Goal: Task Accomplishment & Management: Complete application form

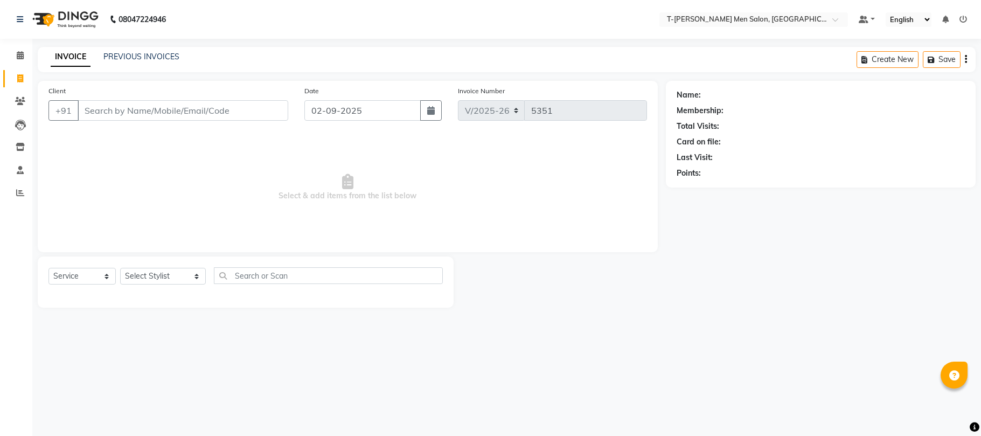
select select "4816"
select select "service"
select select "4816"
select select "service"
click at [160, 263] on div "Select Service Product Membership Package Voucher Prepaid Gift Card Select Styl…" at bounding box center [246, 281] width 416 height 51
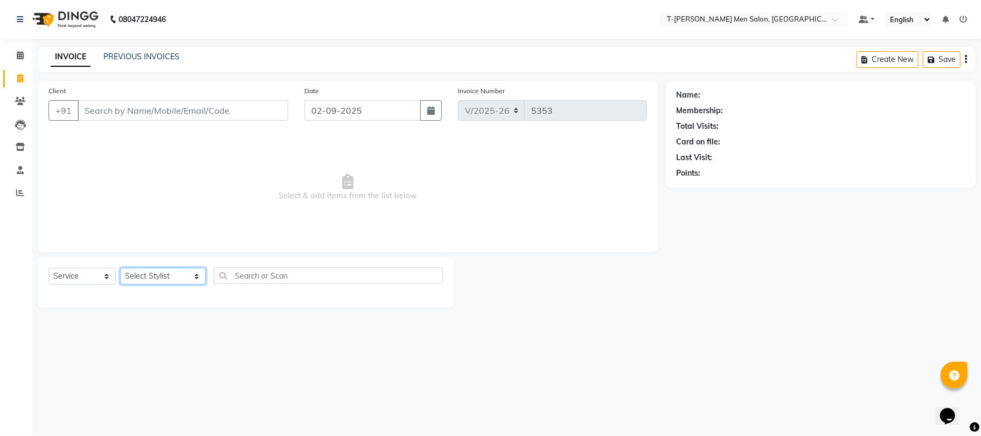
click at [155, 270] on select "Select Stylist [PERSON_NAME] (goru) [PERSON_NAME] [PERSON_NAME] ([PERSON_NAME])…" at bounding box center [163, 276] width 86 height 17
select select "86290"
click at [120, 268] on select "Select Stylist [PERSON_NAME] (goru) [PERSON_NAME] [PERSON_NAME] ([PERSON_NAME])…" at bounding box center [163, 276] width 86 height 17
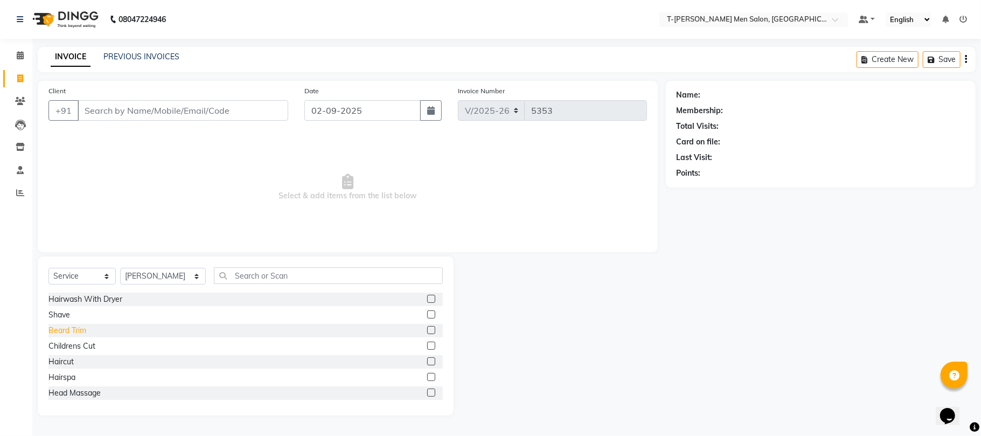
click at [75, 332] on div "Beard Trim" at bounding box center [67, 330] width 38 height 11
checkbox input "false"
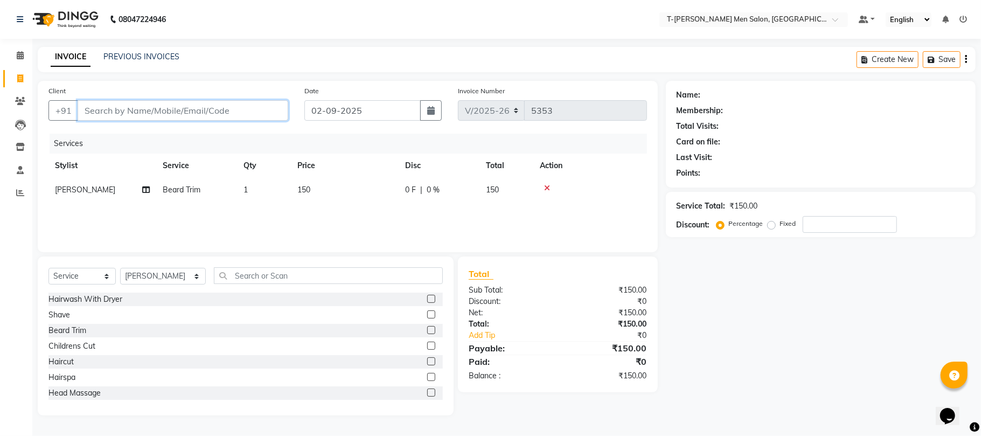
click at [194, 106] on input "Client" at bounding box center [183, 110] width 211 height 20
click at [150, 112] on input "Client" at bounding box center [183, 110] width 211 height 20
type input "7"
type input "0"
type input "7415989051"
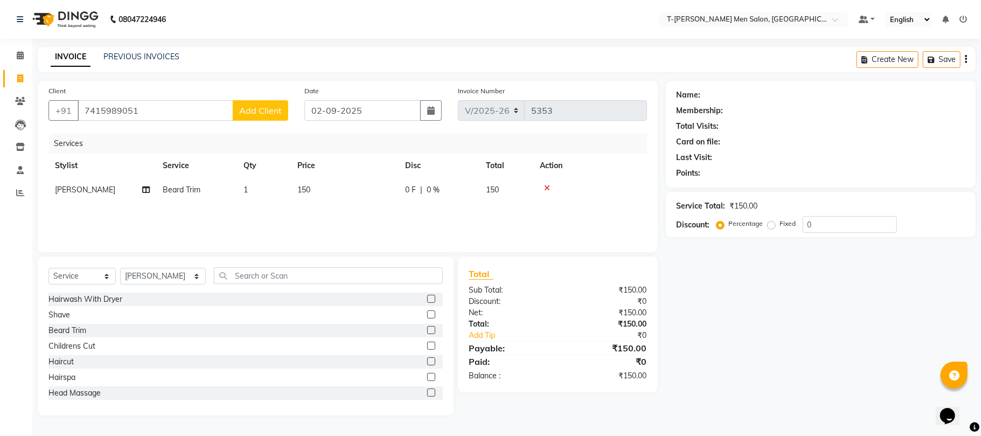
click at [256, 100] on button "Add Client" at bounding box center [260, 110] width 55 height 20
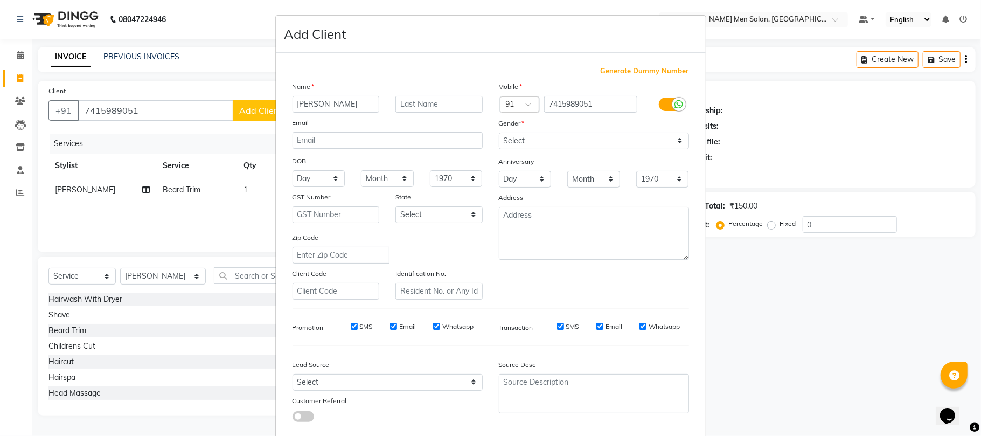
type input "[PERSON_NAME]"
drag, startPoint x: 505, startPoint y: 136, endPoint x: 511, endPoint y: 136, distance: 6.5
click at [509, 136] on select "Select [DEMOGRAPHIC_DATA] [DEMOGRAPHIC_DATA] Other Prefer Not To Say" at bounding box center [594, 141] width 190 height 17
select select "[DEMOGRAPHIC_DATA]"
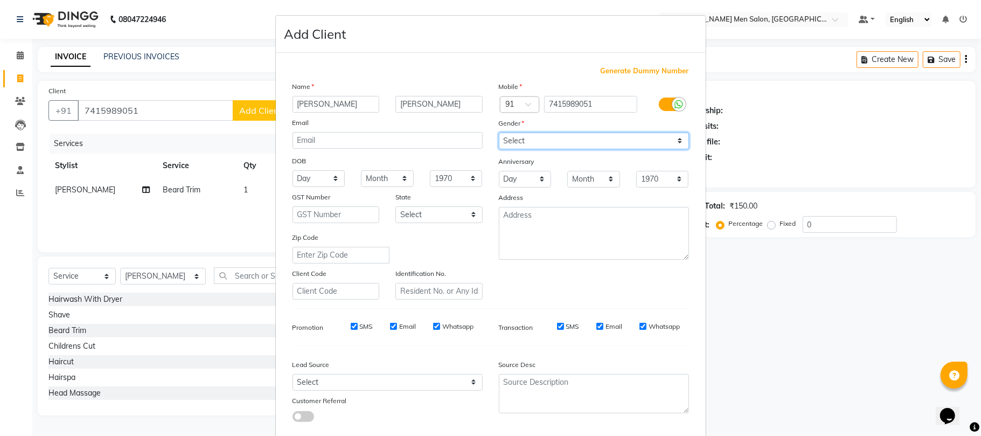
click at [499, 133] on select "Select [DEMOGRAPHIC_DATA] [DEMOGRAPHIC_DATA] Other Prefer Not To Say" at bounding box center [594, 141] width 190 height 17
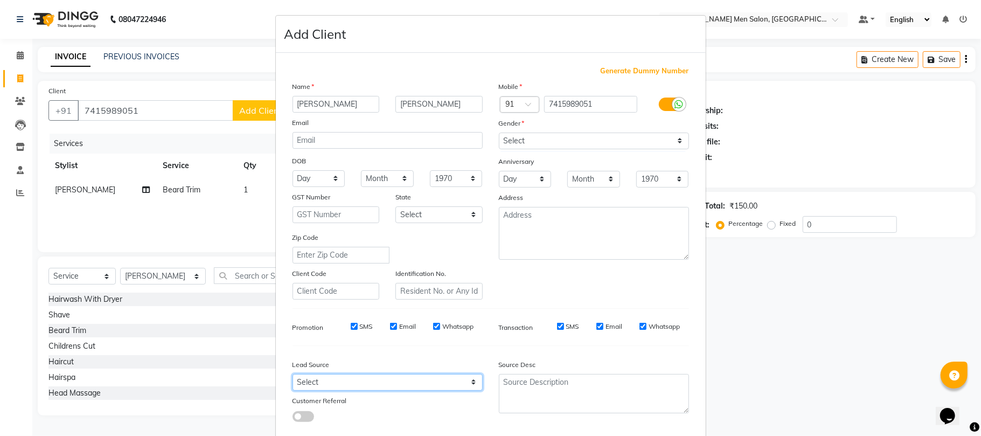
click at [398, 383] on select "Select Walk-in Referral Internet Friend Word of Mouth Advertisement Facebook Ju…" at bounding box center [388, 382] width 190 height 17
select select "32268"
click at [293, 374] on select "Select Walk-in Referral Internet Friend Word of Mouth Advertisement Facebook Ju…" at bounding box center [388, 382] width 190 height 17
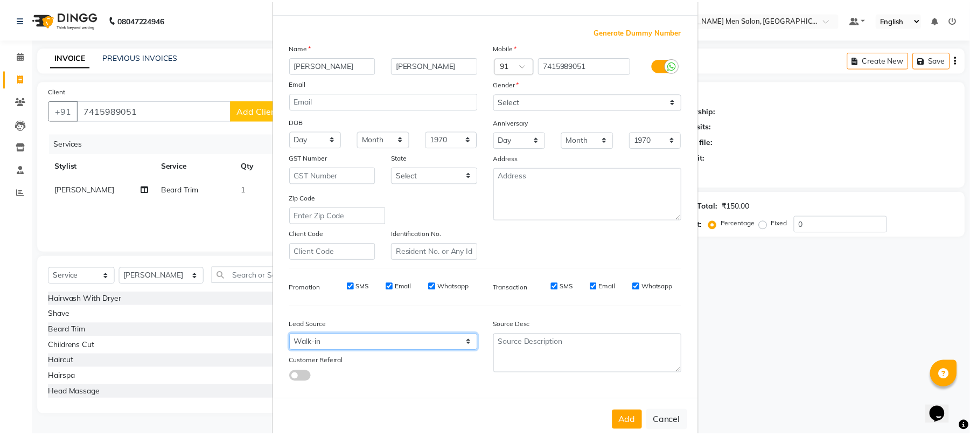
scroll to position [59, 0]
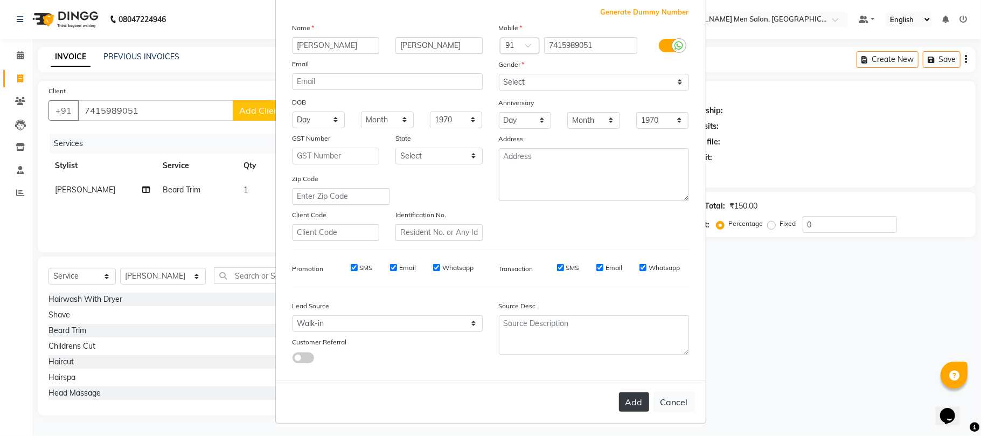
click at [624, 404] on button "Add" at bounding box center [634, 401] width 30 height 19
select select
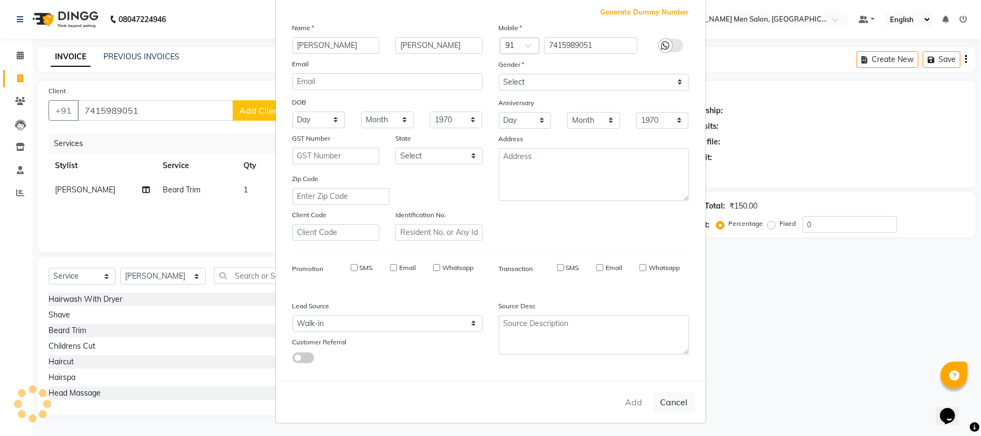
select select
checkbox input "false"
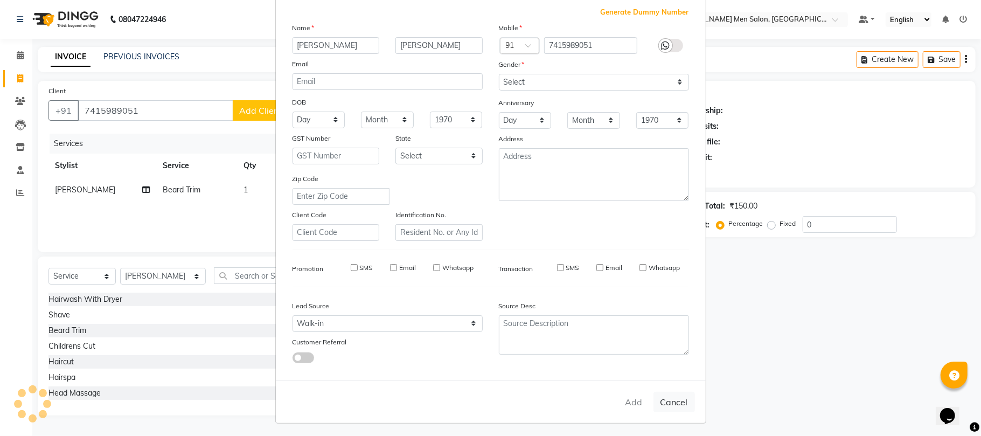
checkbox input "false"
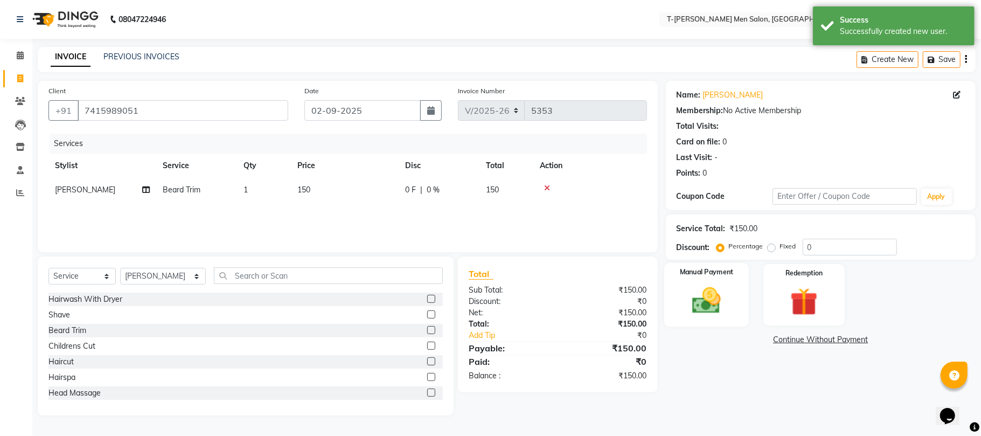
click at [686, 300] on img at bounding box center [706, 300] width 47 height 33
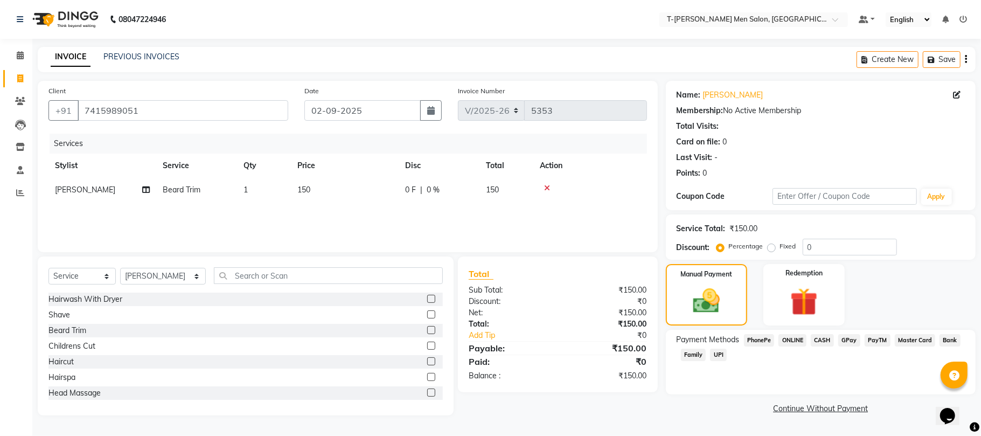
click at [819, 342] on span "CASH" at bounding box center [822, 340] width 23 height 12
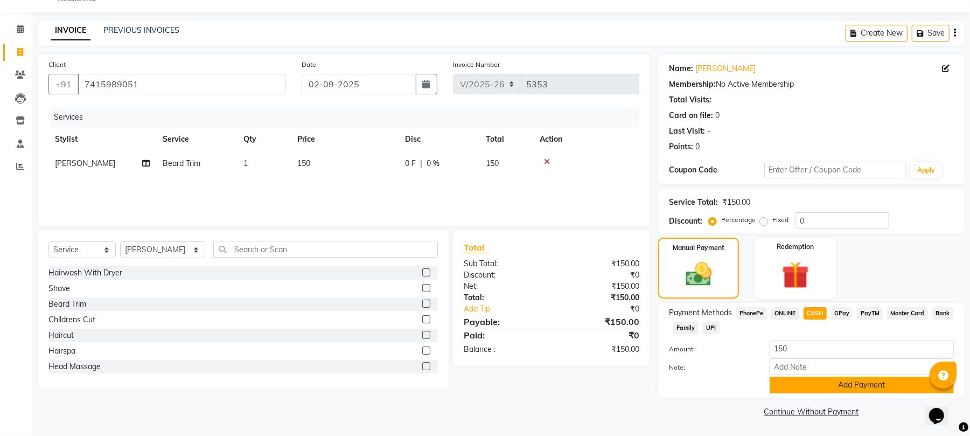
click at [790, 386] on button "Add Payment" at bounding box center [862, 385] width 184 height 17
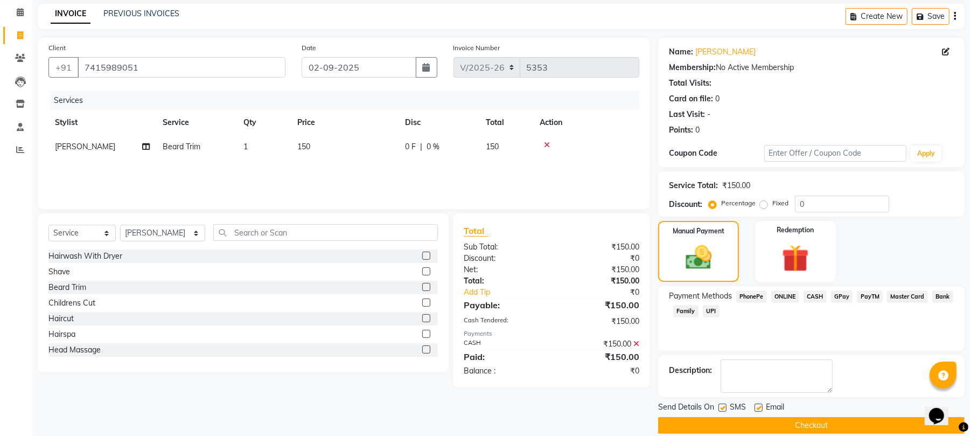
scroll to position [58, 0]
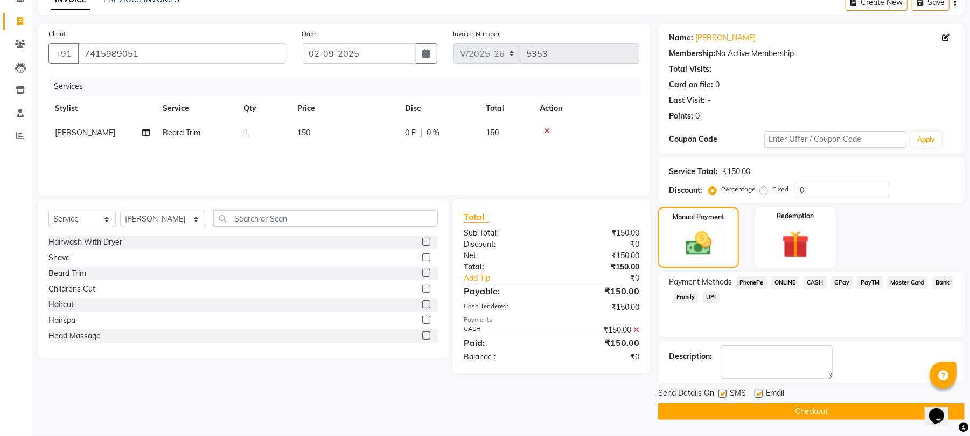
click at [763, 393] on label at bounding box center [759, 394] width 8 height 8
click at [762, 393] on input "checkbox" at bounding box center [758, 394] width 7 height 7
checkbox input "false"
click at [750, 412] on button "Checkout" at bounding box center [811, 411] width 307 height 17
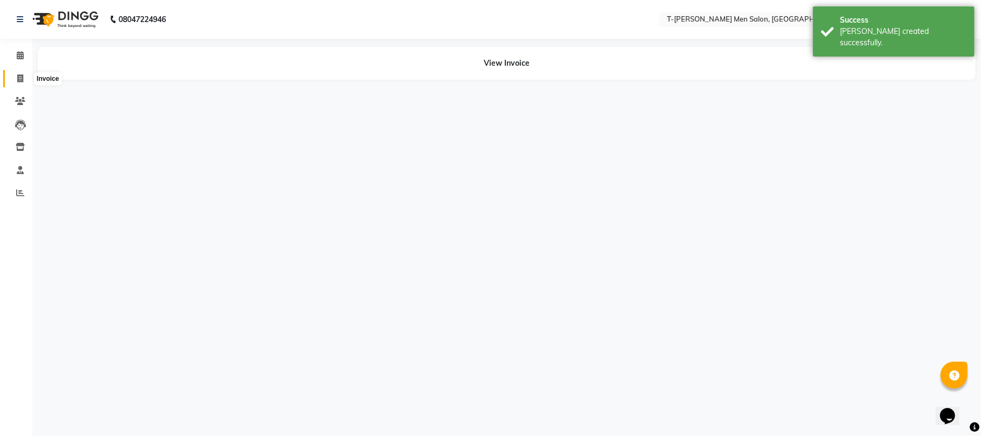
click at [11, 75] on span at bounding box center [20, 79] width 19 height 12
select select "service"
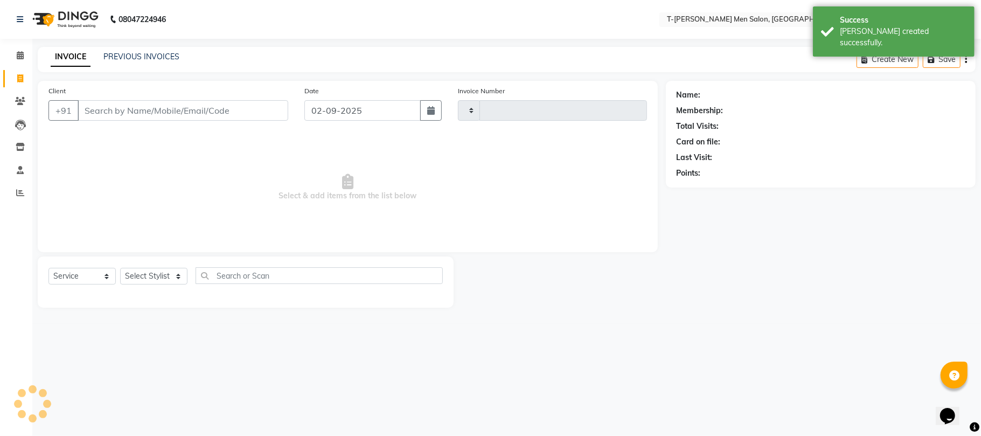
type input "5354"
select select "4816"
